Goal: Find specific page/section: Find specific page/section

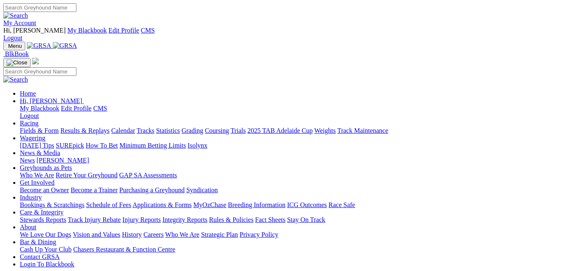
click at [64, 209] on link "Care & Integrity" at bounding box center [42, 212] width 44 height 7
click at [36, 19] on link "My Account" at bounding box center [19, 22] width 33 height 7
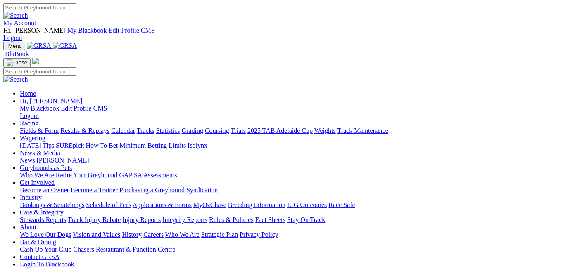
click at [66, 216] on link "Stewards Reports" at bounding box center [43, 219] width 46 height 7
